Goal: Task Accomplishment & Management: Manage account settings

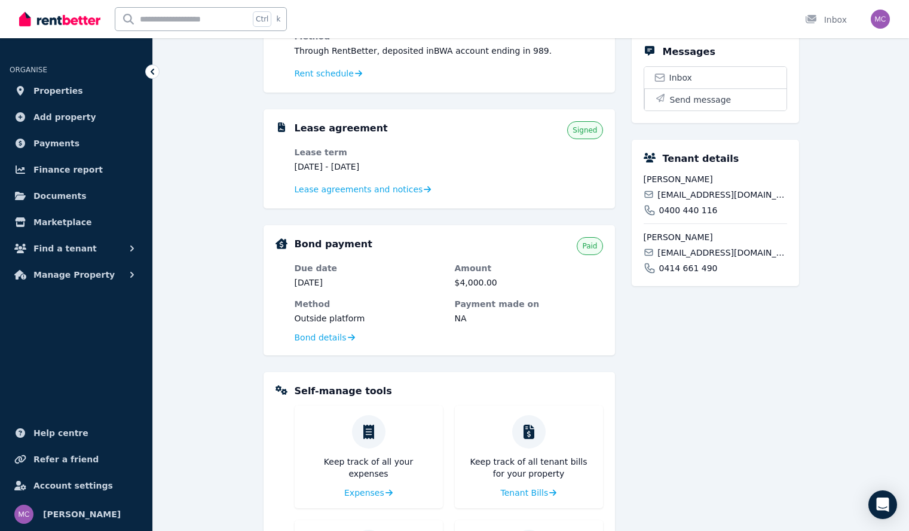
scroll to position [297, 0]
click at [534, 491] on span "Tenant Bills" at bounding box center [523, 494] width 48 height 12
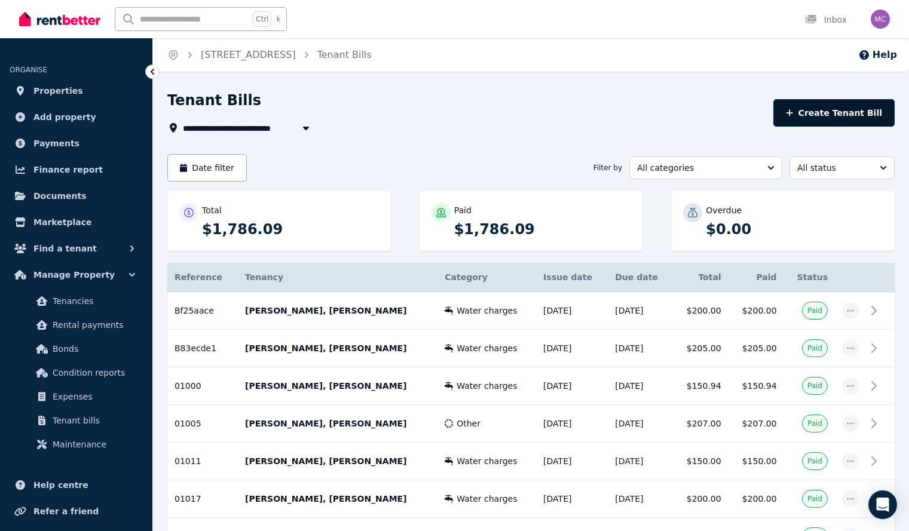
click at [868, 114] on button "Create Tenant Bill" at bounding box center [833, 112] width 121 height 27
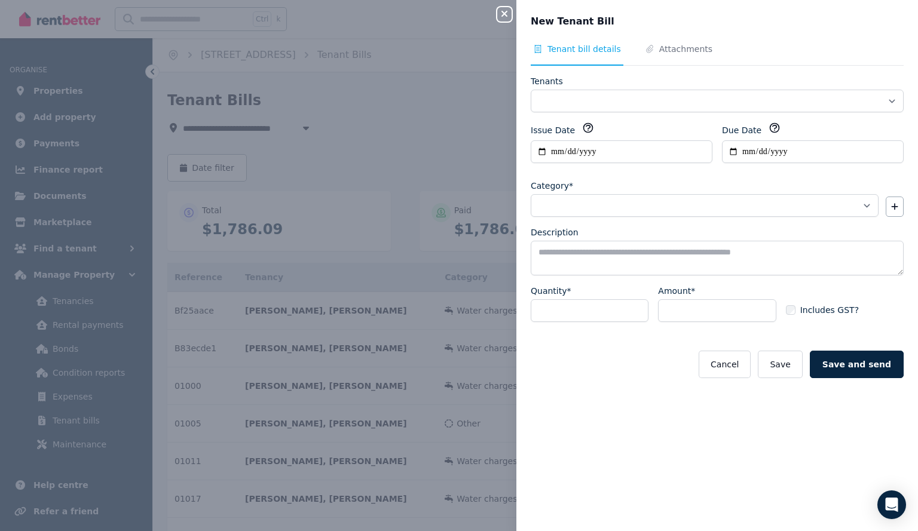
click at [505, 13] on icon "button" at bounding box center [504, 14] width 6 height 6
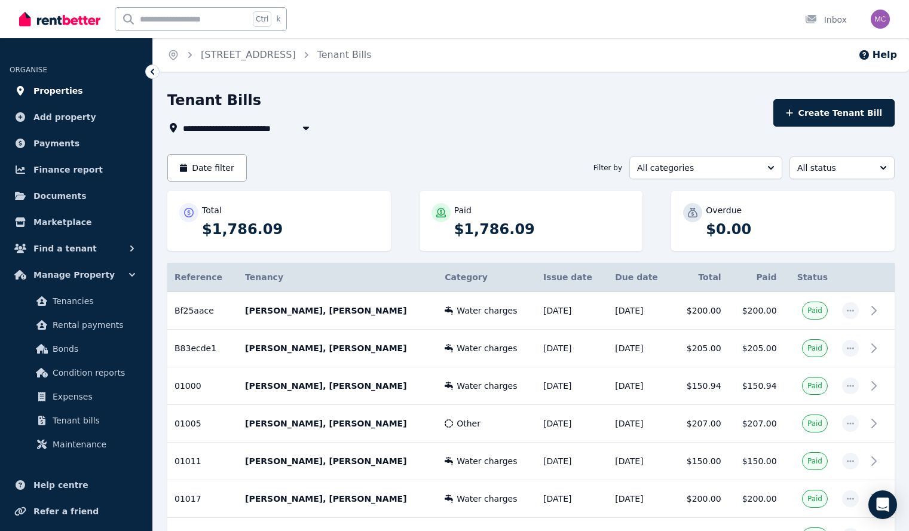
click at [50, 88] on span "Properties" at bounding box center [58, 91] width 50 height 14
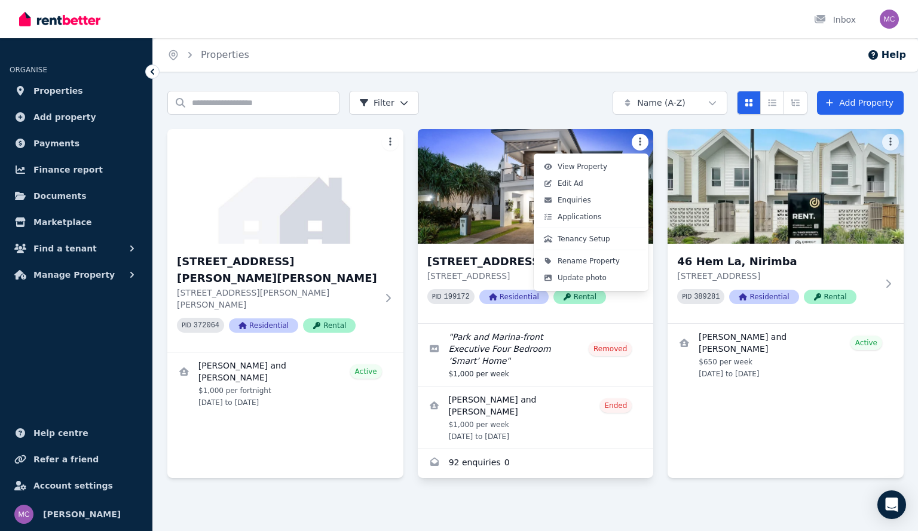
click at [644, 139] on html "Open main menu Inbox Open user menu ORGANISE Properties Add property Payments F…" at bounding box center [459, 265] width 918 height 531
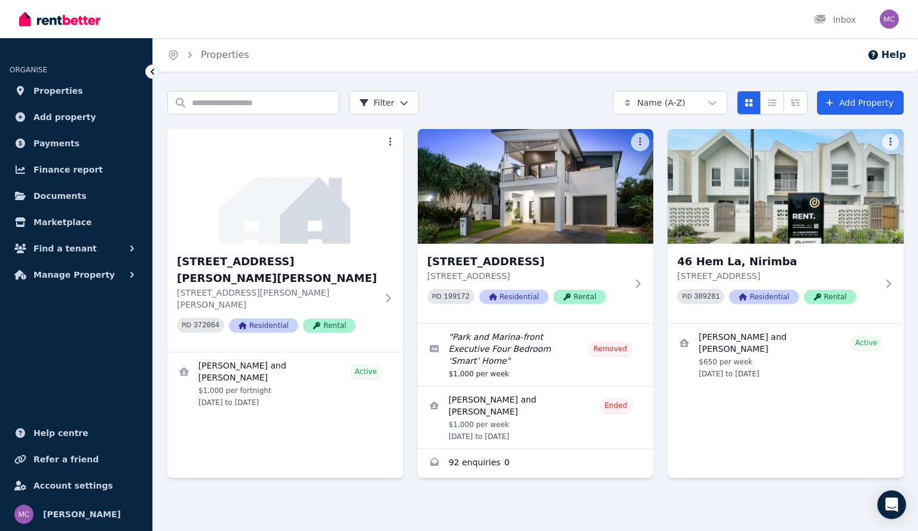
click at [565, 472] on html "Open main menu Inbox Open user menu ORGANISE Properties Add property Payments F…" at bounding box center [459, 265] width 918 height 531
click at [74, 275] on span "Manage Property" at bounding box center [73, 275] width 81 height 14
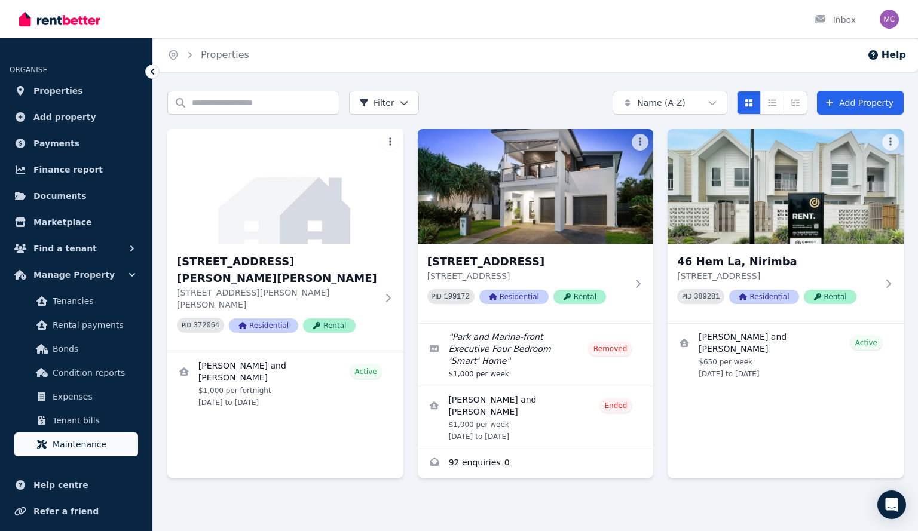
click at [78, 448] on span "Maintenance" at bounding box center [93, 444] width 81 height 14
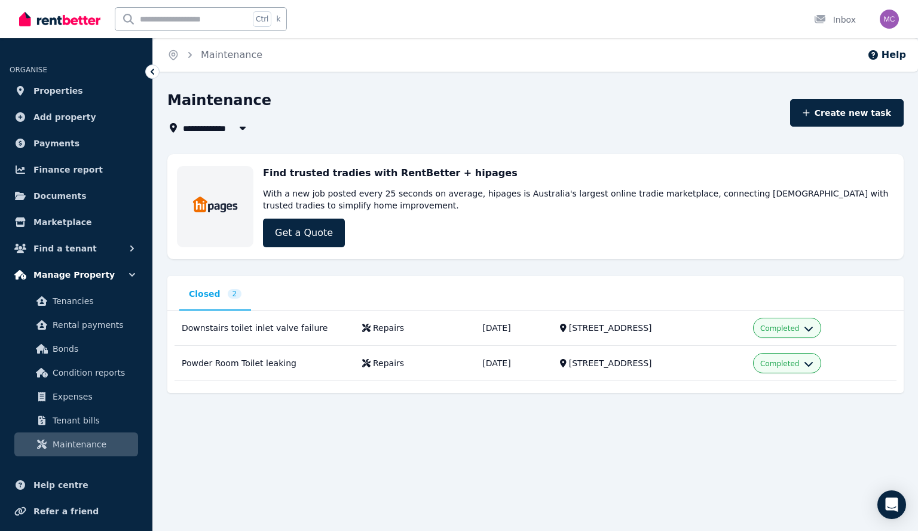
click at [73, 275] on span "Manage Property" at bounding box center [73, 275] width 81 height 14
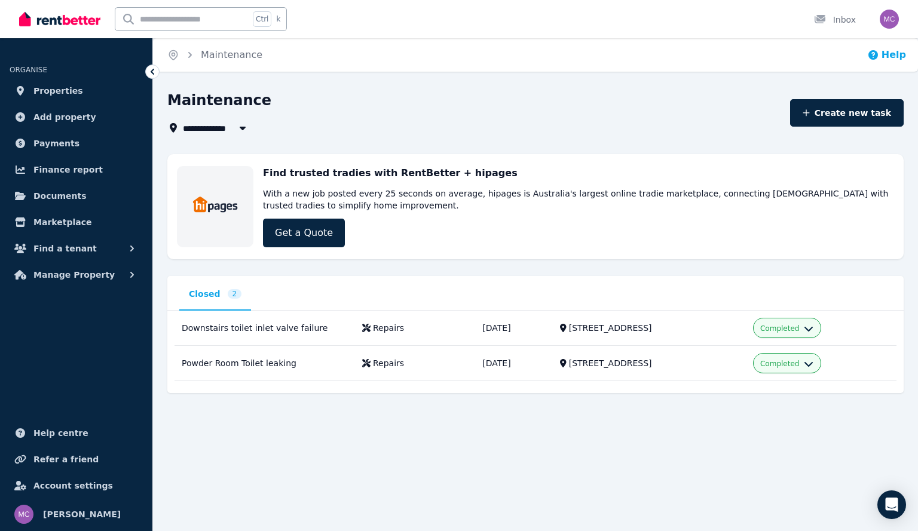
click at [885, 55] on button "Help" at bounding box center [886, 55] width 39 height 14
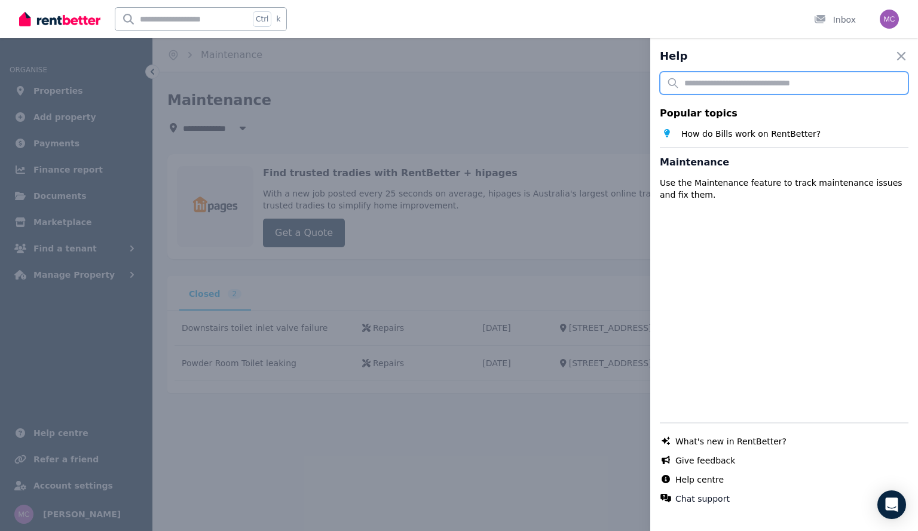
click at [839, 81] on input "text" at bounding box center [784, 83] width 249 height 23
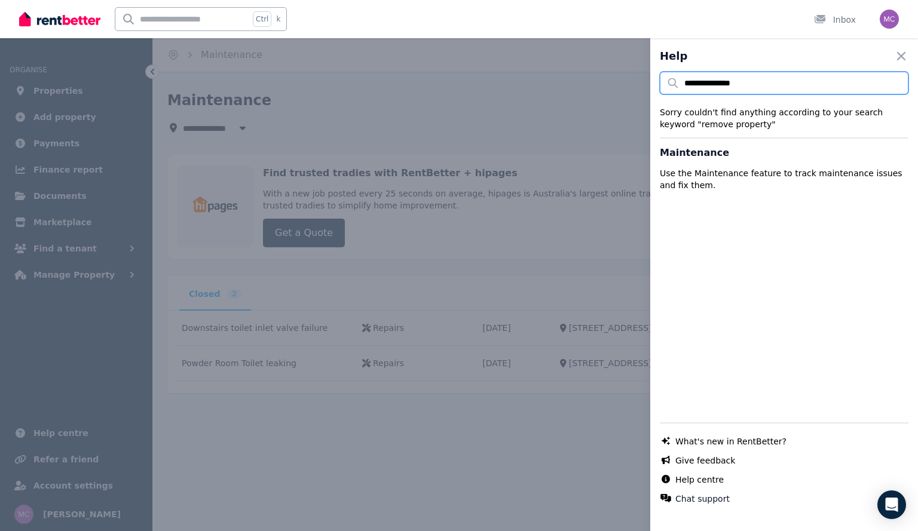
type input "**********"
click at [895, 50] on icon "button" at bounding box center [901, 56] width 14 height 14
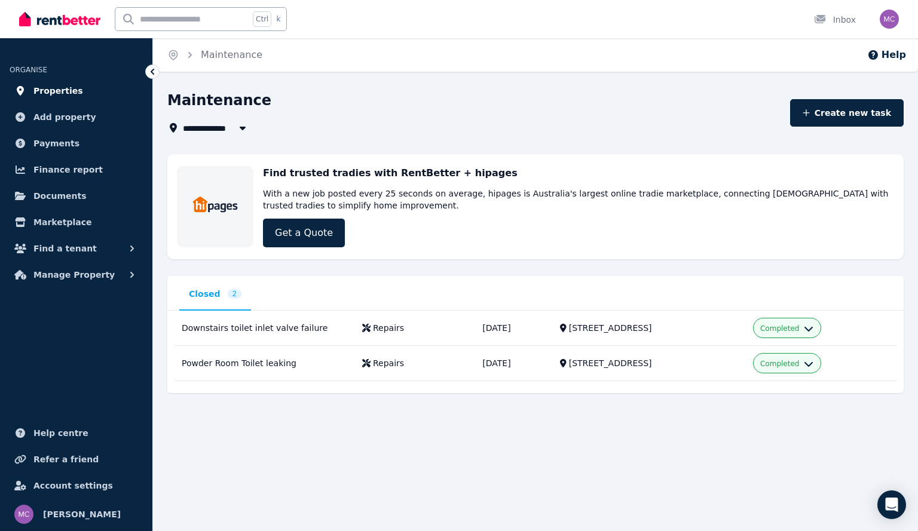
click at [55, 90] on span "Properties" at bounding box center [58, 91] width 50 height 14
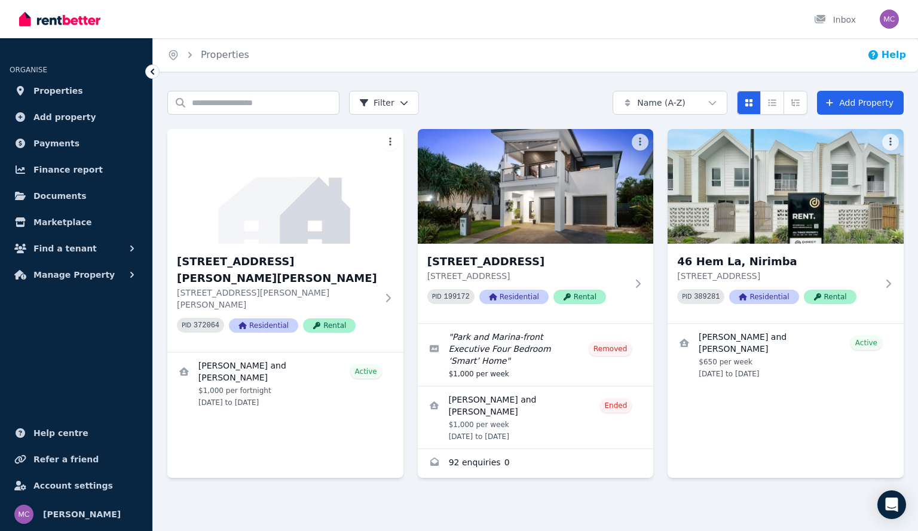
click at [878, 59] on icon "button" at bounding box center [873, 55] width 10 height 10
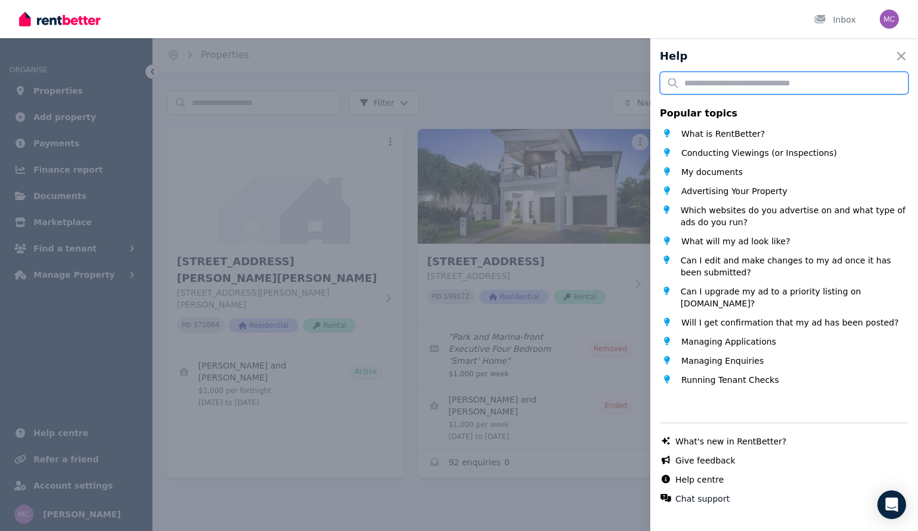
click at [789, 78] on input "text" at bounding box center [784, 83] width 249 height 23
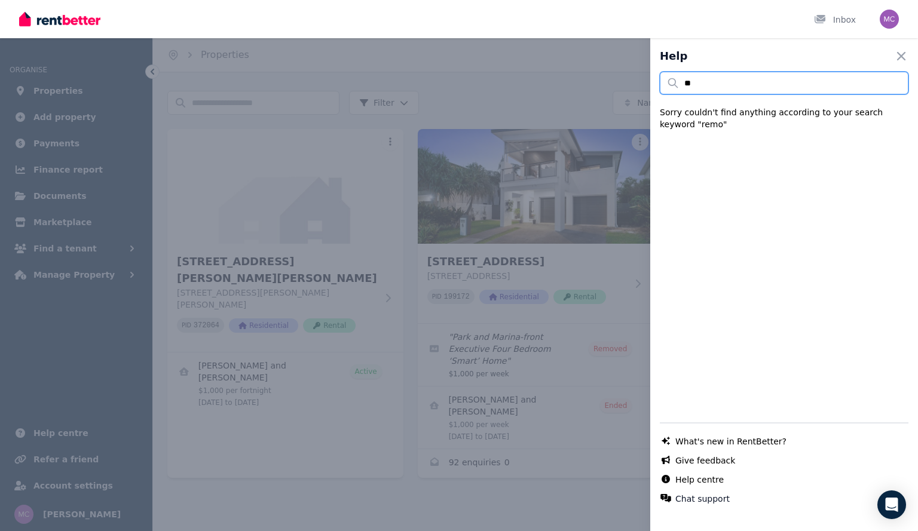
type input "*"
type input "**********"
click at [773, 207] on div "**********" at bounding box center [784, 294] width 249 height 445
click at [897, 55] on icon "button" at bounding box center [901, 56] width 8 height 8
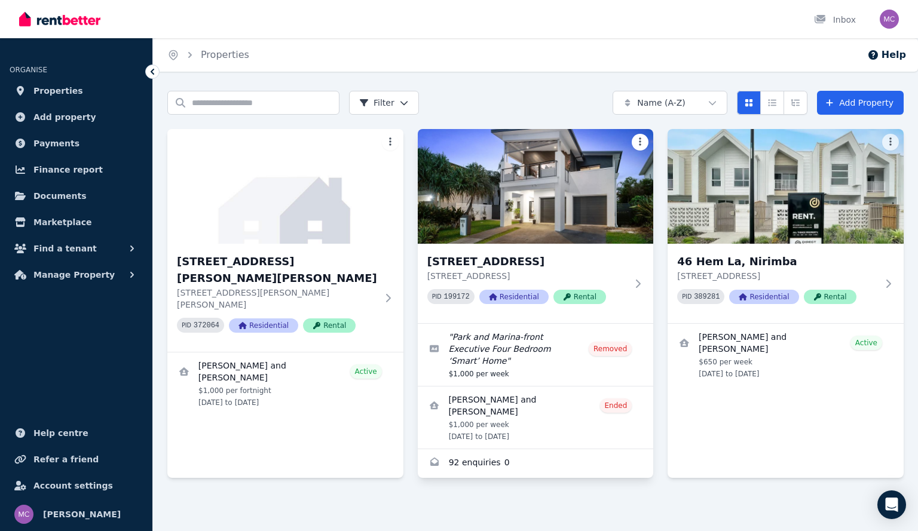
click at [642, 145] on html "Open main menu Inbox Open user menu ORGANISE Properties Add property Payments F…" at bounding box center [459, 265] width 918 height 531
click at [597, 454] on html "Open main menu Inbox Open user menu ORGANISE Properties Add property Payments F…" at bounding box center [459, 265] width 918 height 531
drag, startPoint x: 563, startPoint y: 439, endPoint x: 562, endPoint y: 489, distance: 50.8
click at [562, 490] on div at bounding box center [535, 501] width 736 height 22
click at [79, 485] on span "Account settings" at bounding box center [72, 486] width 79 height 14
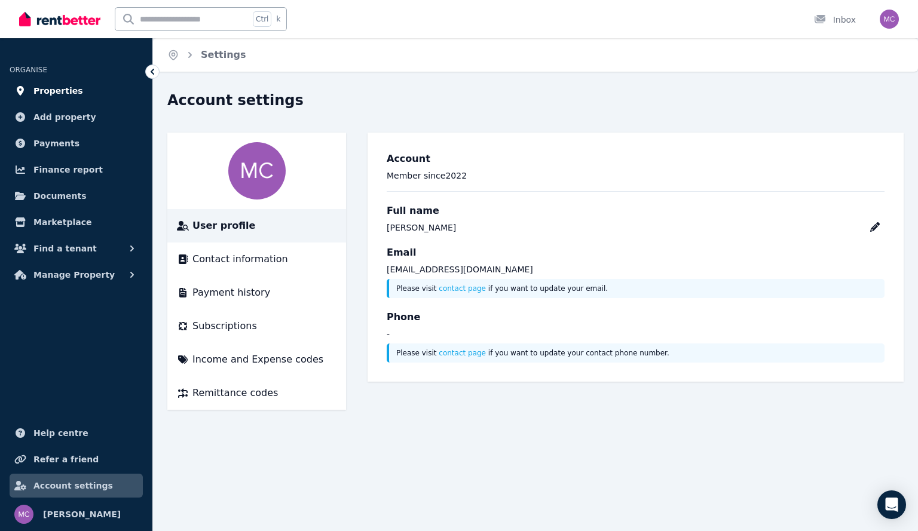
click at [60, 81] on link "Properties" at bounding box center [76, 91] width 133 height 24
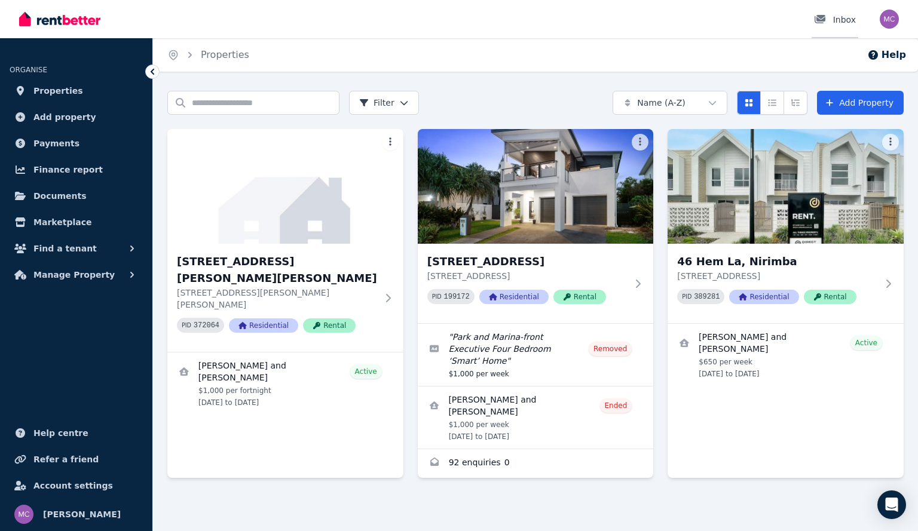
click at [836, 11] on link "Inbox" at bounding box center [834, 19] width 47 height 38
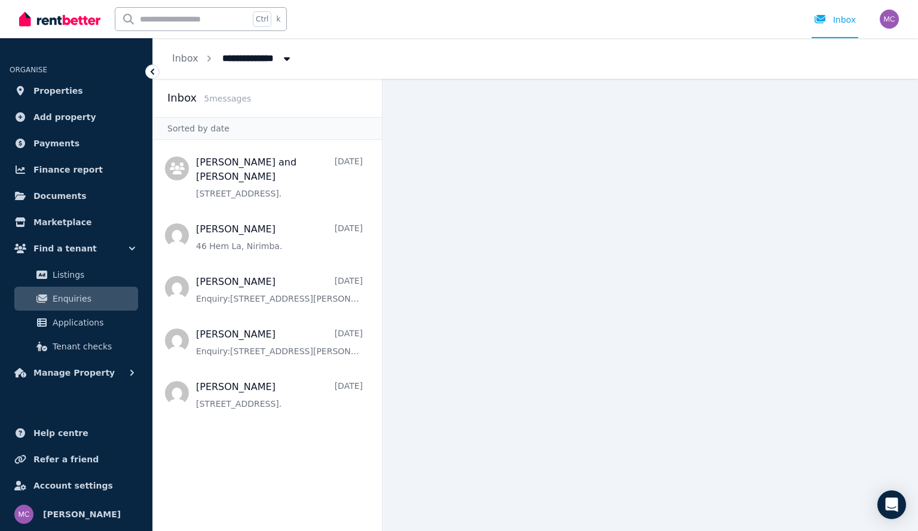
click at [292, 56] on button "Breadcrumb" at bounding box center [287, 59] width 22 height 22
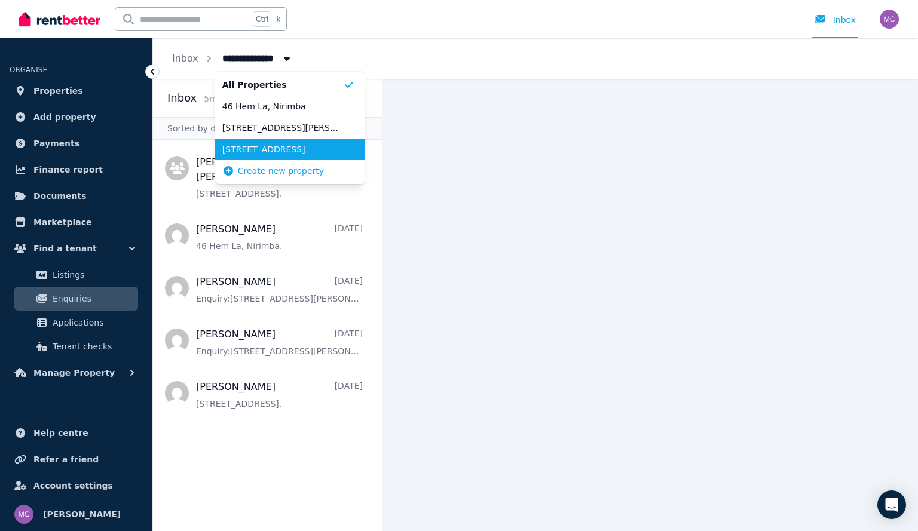
click at [274, 155] on span "[STREET_ADDRESS]" at bounding box center [282, 149] width 121 height 12
type input "**********"
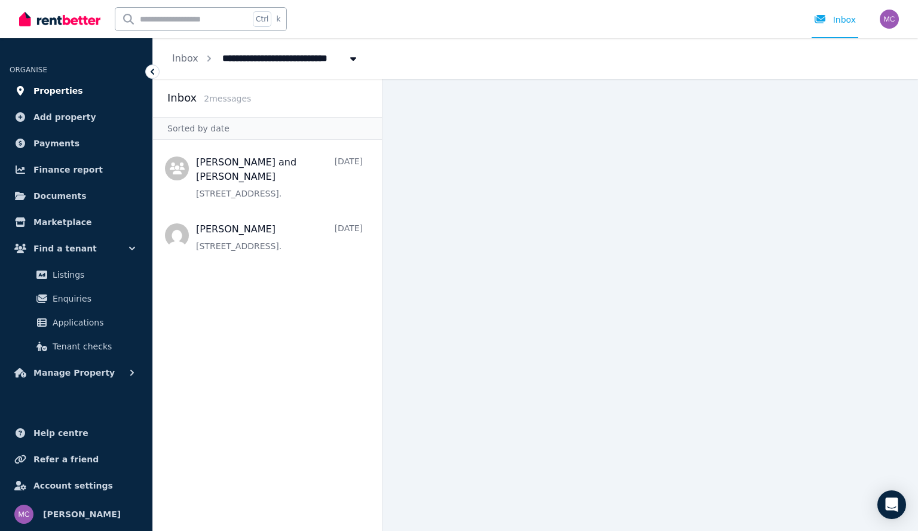
click at [48, 87] on span "Properties" at bounding box center [58, 91] width 50 height 14
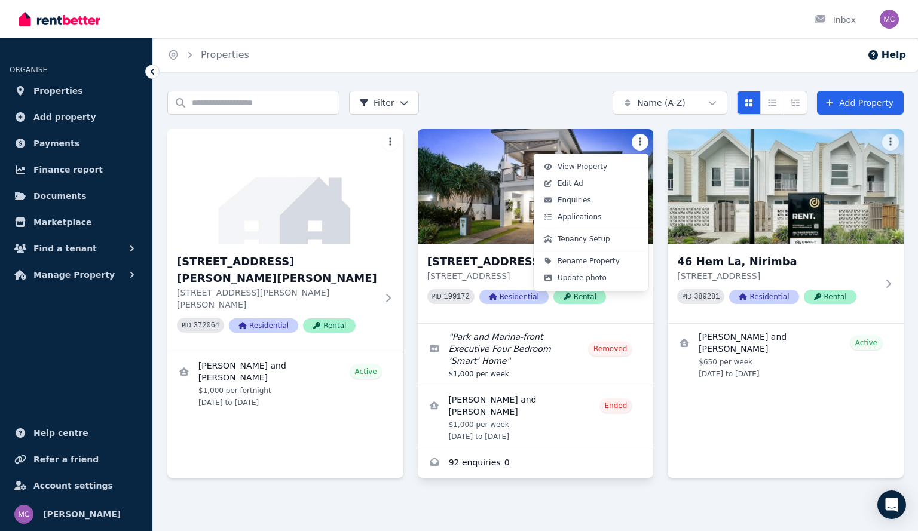
click at [638, 146] on html "Open main menu Inbox Open user menu ORGANISE Properties Add property Payments F…" at bounding box center [459, 265] width 918 height 531
click at [587, 164] on span "View Property" at bounding box center [582, 167] width 50 height 10
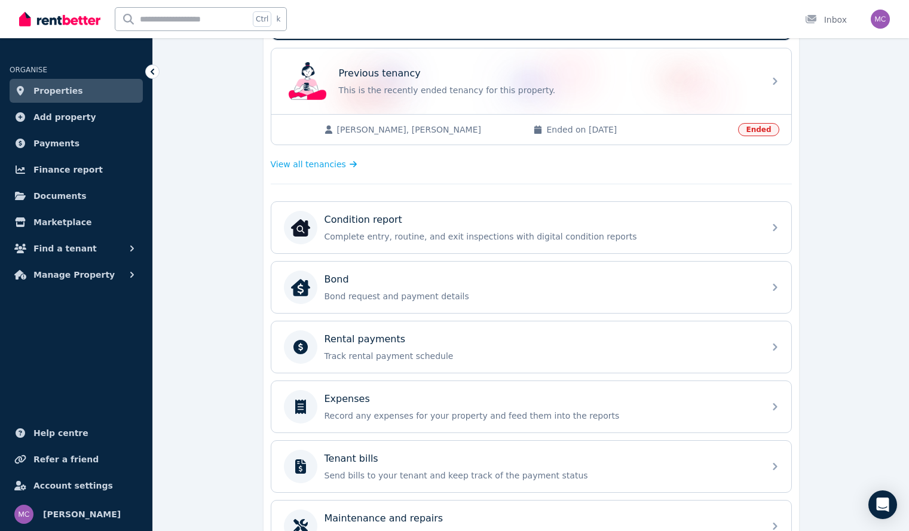
scroll to position [431, 0]
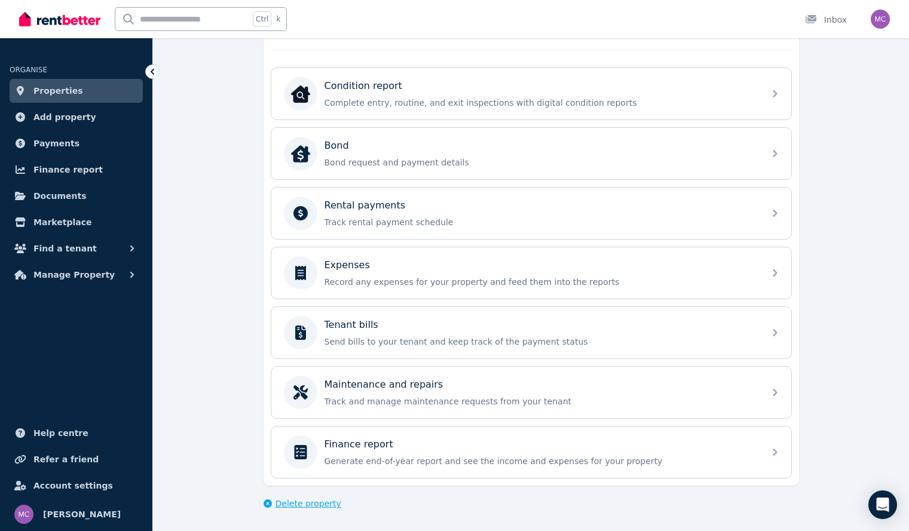
click at [314, 504] on span "Delete property" at bounding box center [308, 504] width 66 height 12
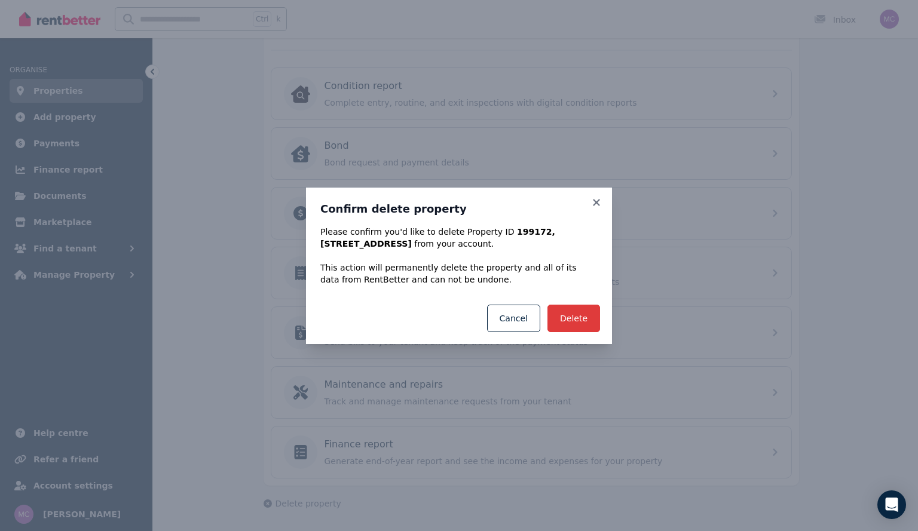
click at [577, 323] on button "Delete" at bounding box center [573, 318] width 53 height 27
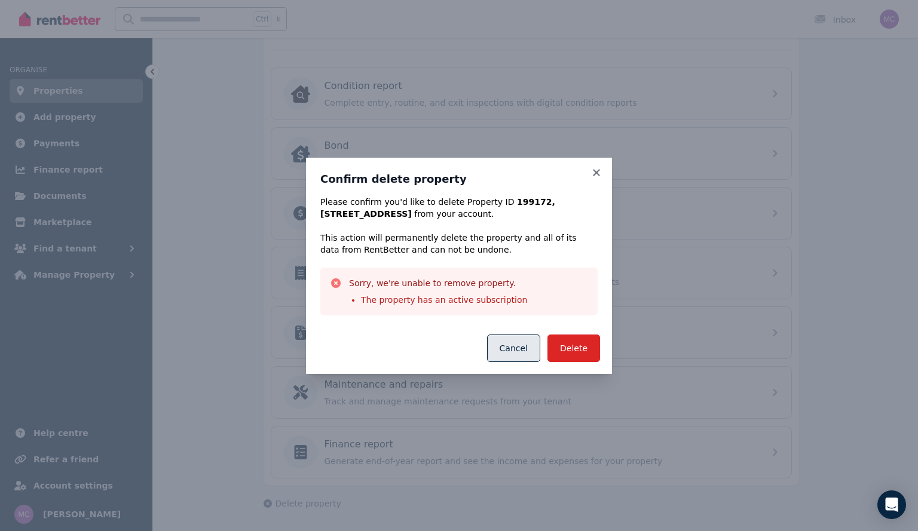
click at [524, 345] on button "Cancel" at bounding box center [513, 348] width 53 height 27
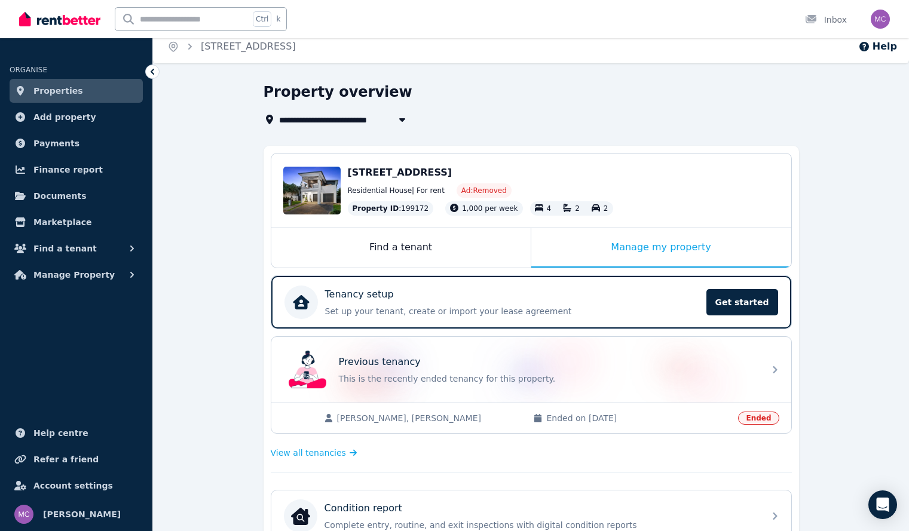
scroll to position [0, 0]
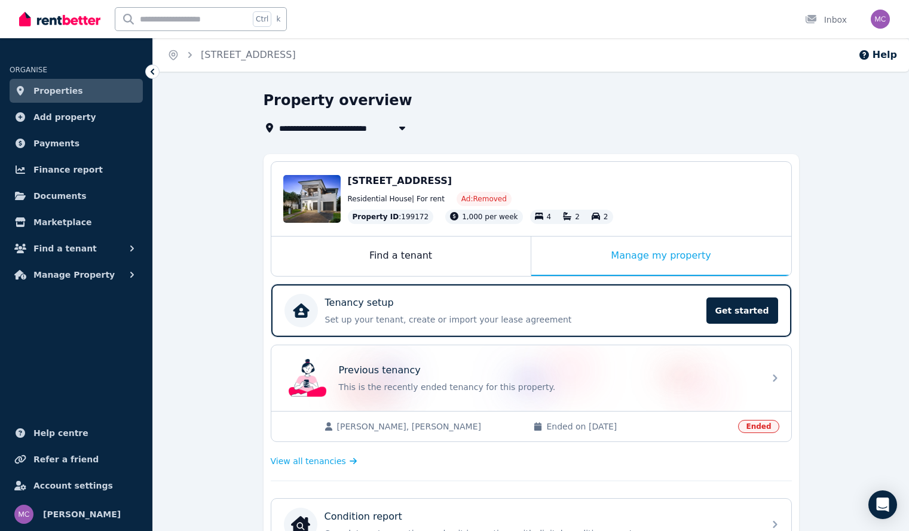
click at [396, 126] on icon "button" at bounding box center [402, 128] width 12 height 10
type input "**********"
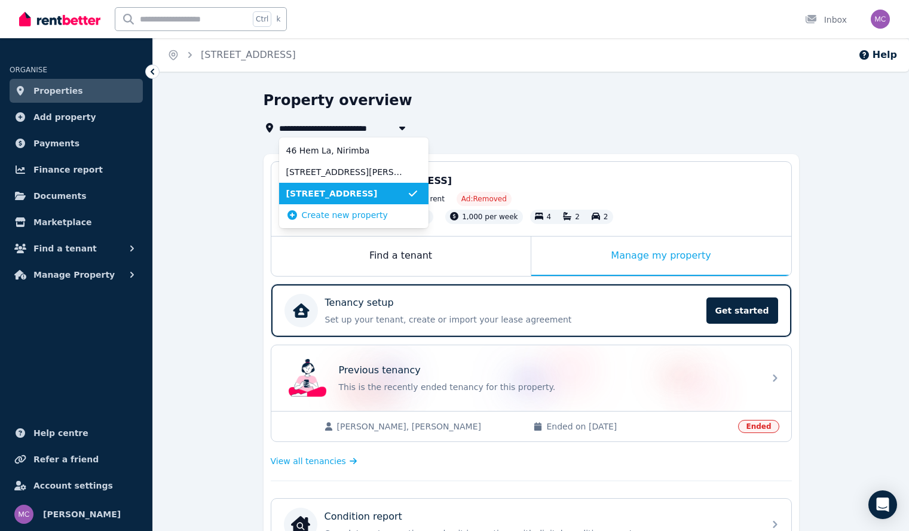
click at [465, 116] on div "**********" at bounding box center [527, 113] width 528 height 44
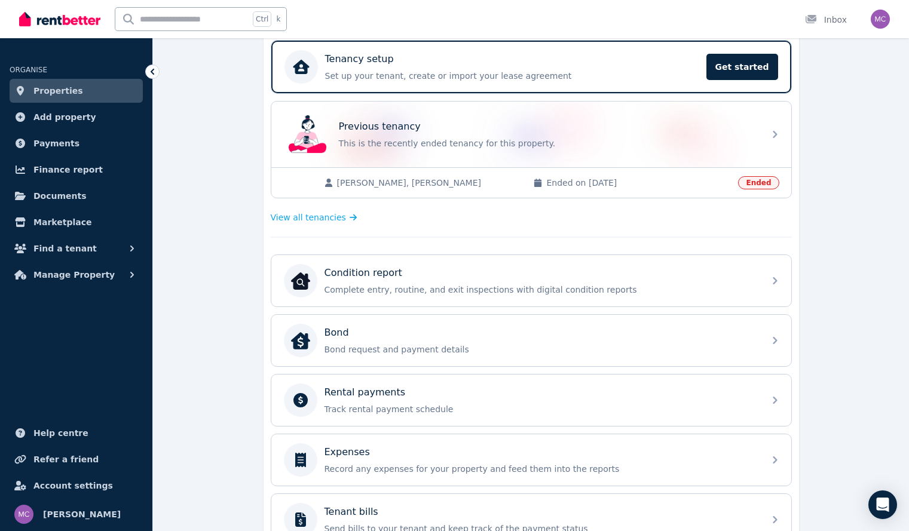
scroll to position [247, 0]
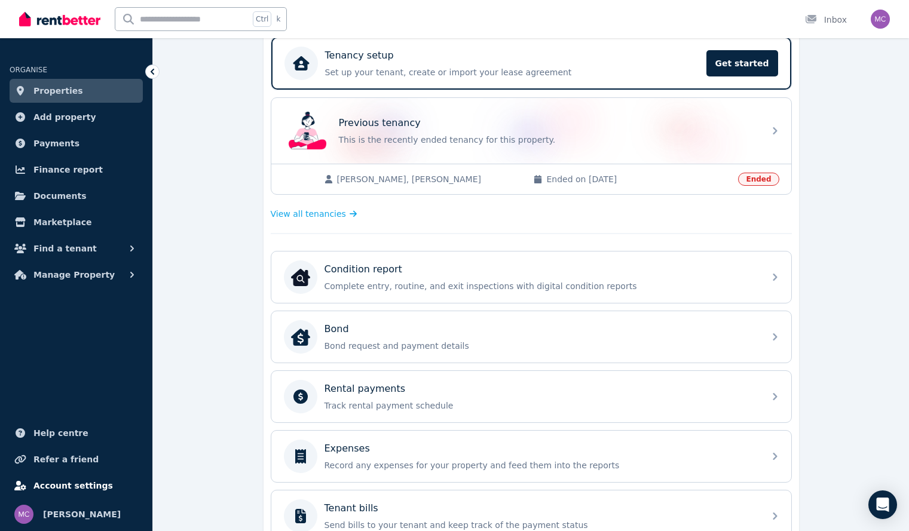
click at [82, 486] on span "Account settings" at bounding box center [72, 486] width 79 height 14
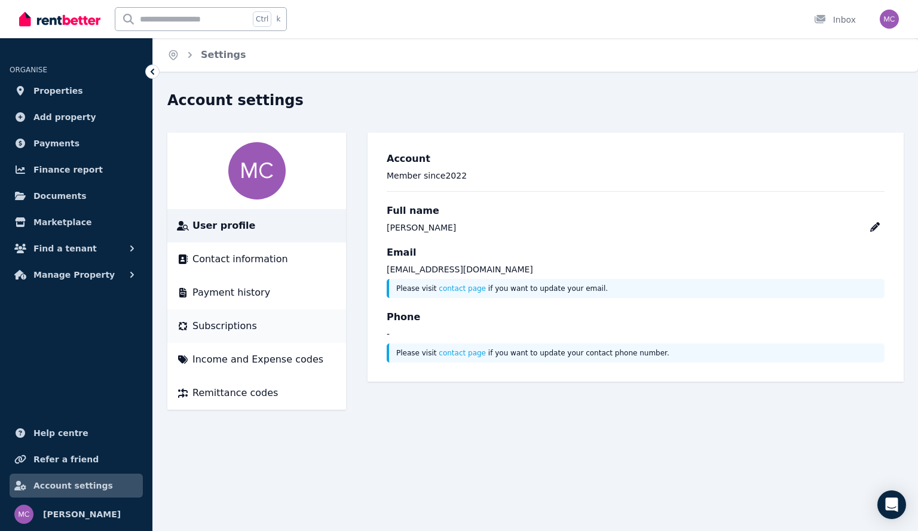
click at [212, 335] on li "Subscriptions" at bounding box center [256, 325] width 179 height 33
click at [226, 326] on span "Subscriptions" at bounding box center [224, 326] width 65 height 14
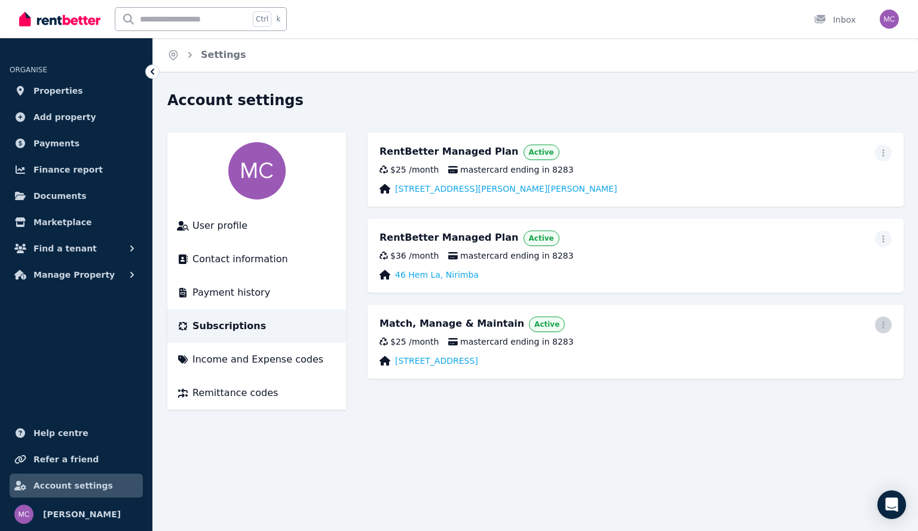
click at [881, 327] on icon "button" at bounding box center [883, 325] width 10 height 8
click at [805, 388] on span "Cancel plan" at bounding box center [829, 395] width 105 height 14
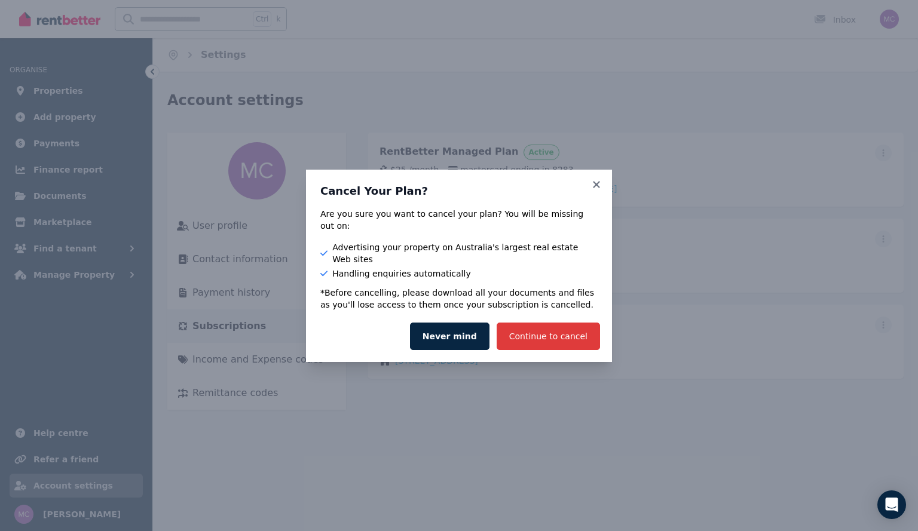
click at [568, 323] on button "Continue to cancel" at bounding box center [548, 336] width 103 height 27
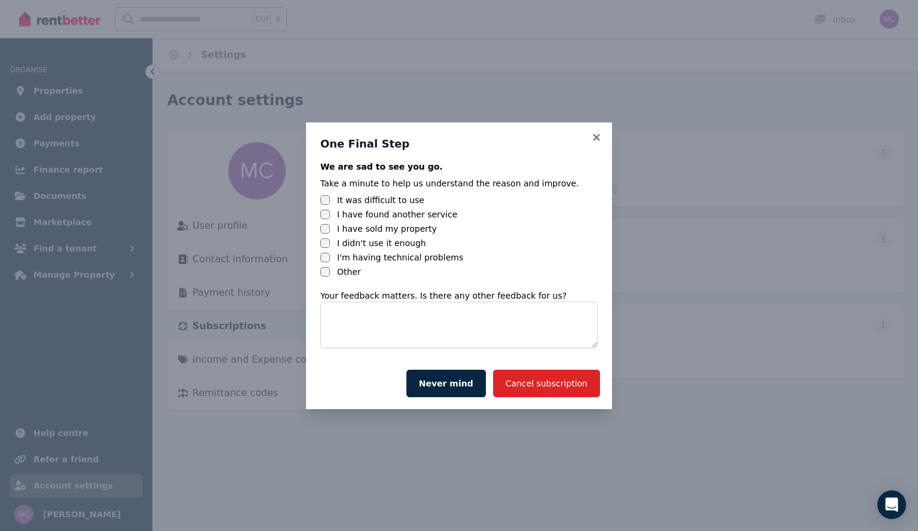
click at [316, 230] on div "One Final Step We are sad to see you go. Take a minute to help us understand th…" at bounding box center [459, 239] width 306 height 235
click at [559, 380] on button "Cancel subscription" at bounding box center [546, 383] width 107 height 27
